Goal: Navigation & Orientation: Understand site structure

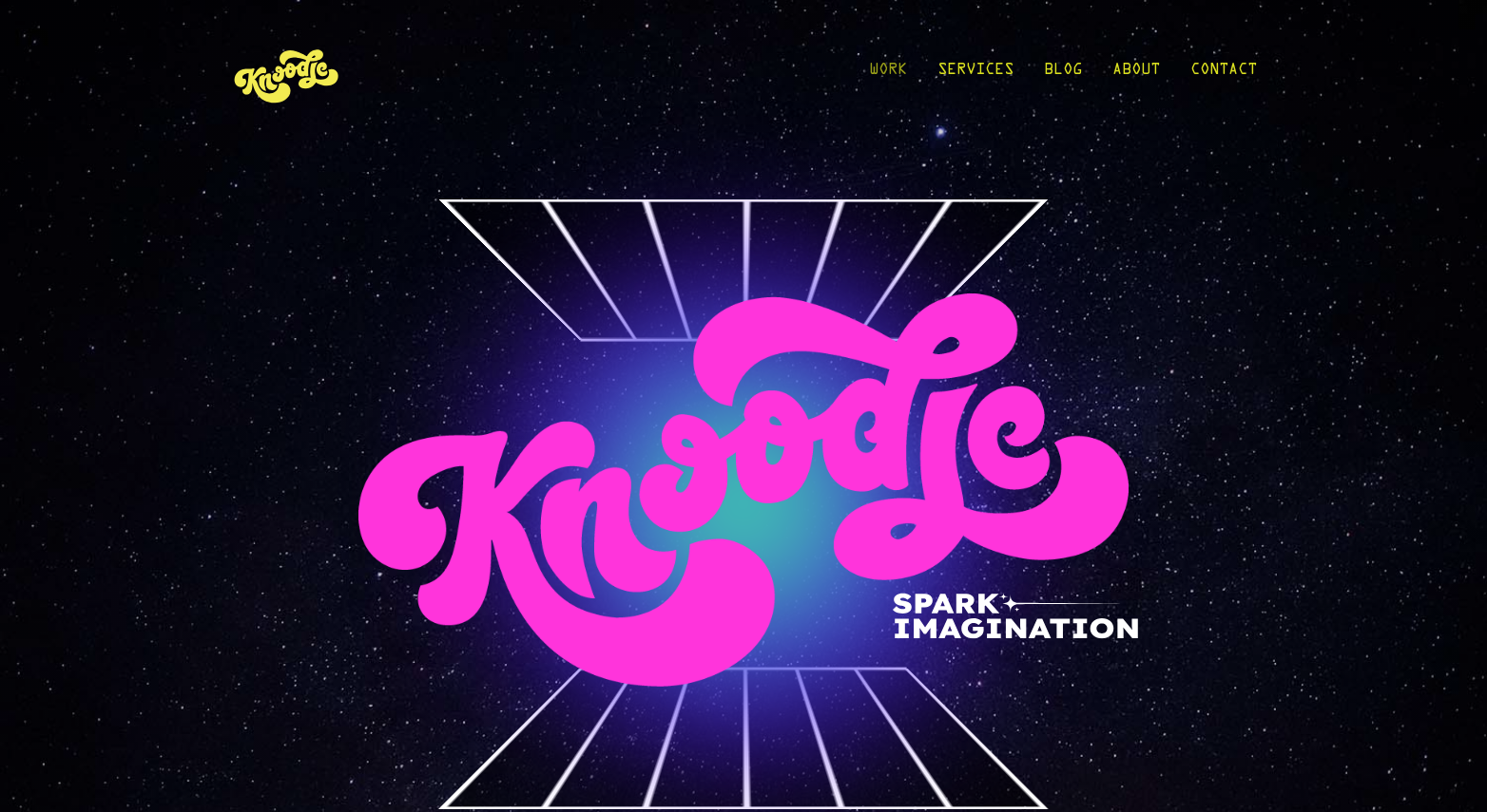
click at [896, 67] on link "Work" at bounding box center [888, 74] width 38 height 88
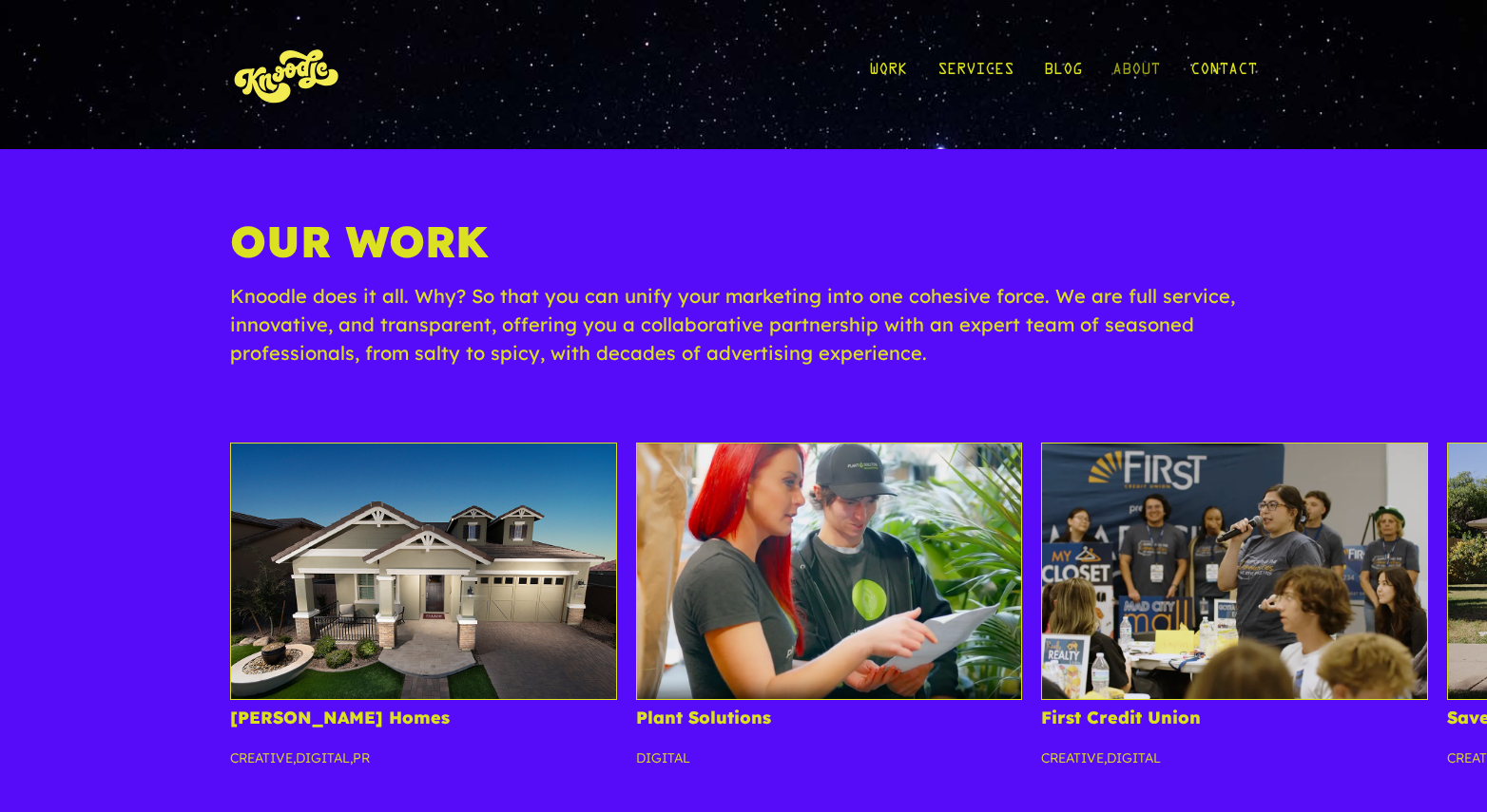
click at [1123, 74] on link "About" at bounding box center [1136, 74] width 48 height 88
